Goal: Find specific page/section: Find specific page/section

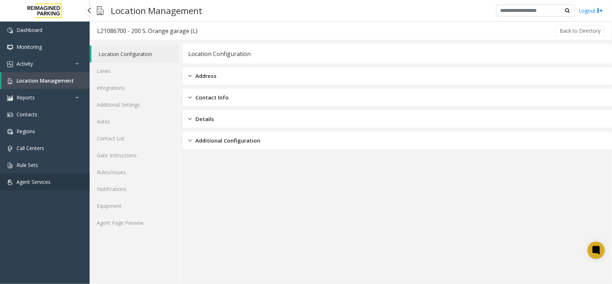
click at [38, 180] on span "Agent Services" at bounding box center [33, 181] width 34 height 7
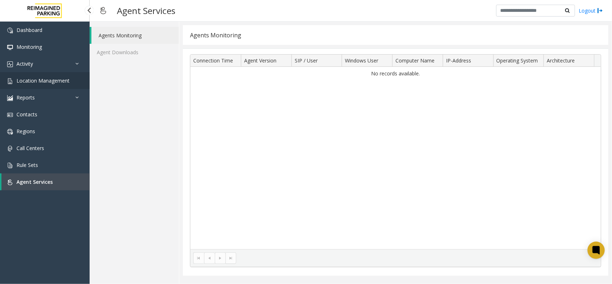
click at [44, 78] on span "Location Management" at bounding box center [42, 80] width 53 height 7
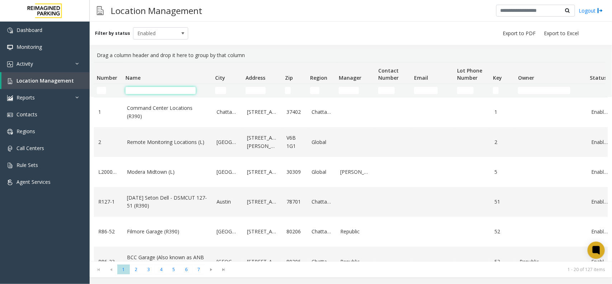
click at [164, 90] on input "Name Filter" at bounding box center [160, 90] width 70 height 7
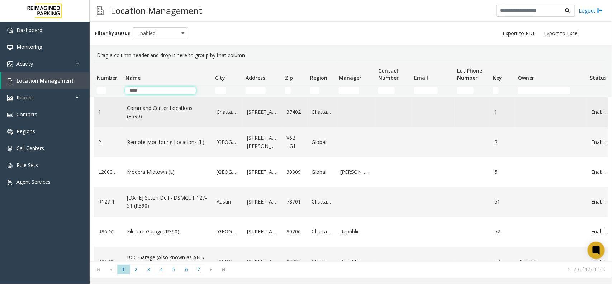
type input "****"
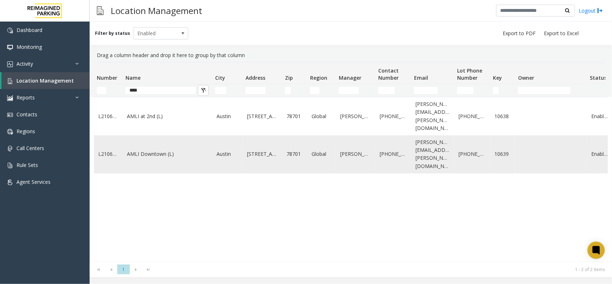
click at [155, 150] on link "AMLI Downtown (L)" at bounding box center [167, 154] width 81 height 8
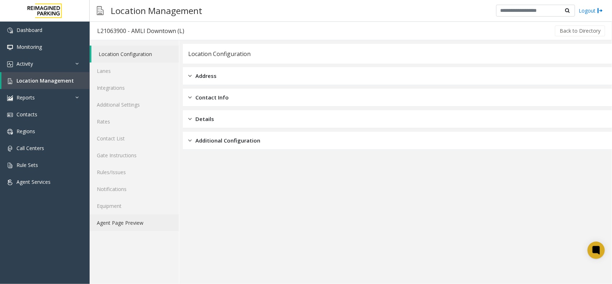
click at [133, 219] on link "Agent Page Preview" at bounding box center [134, 222] width 89 height 17
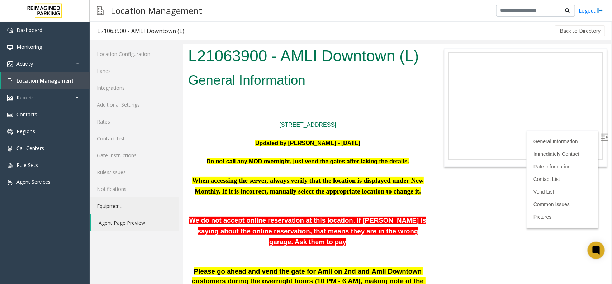
scroll to position [179, 0]
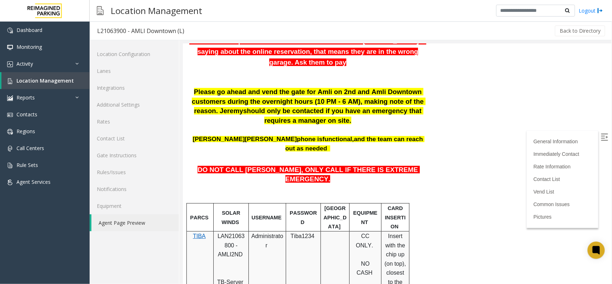
click at [225, 232] on span "LAN21063800 - AMLI2ND" at bounding box center [230, 244] width 27 height 24
copy span "LAN21063800"
